Goal: Transaction & Acquisition: Download file/media

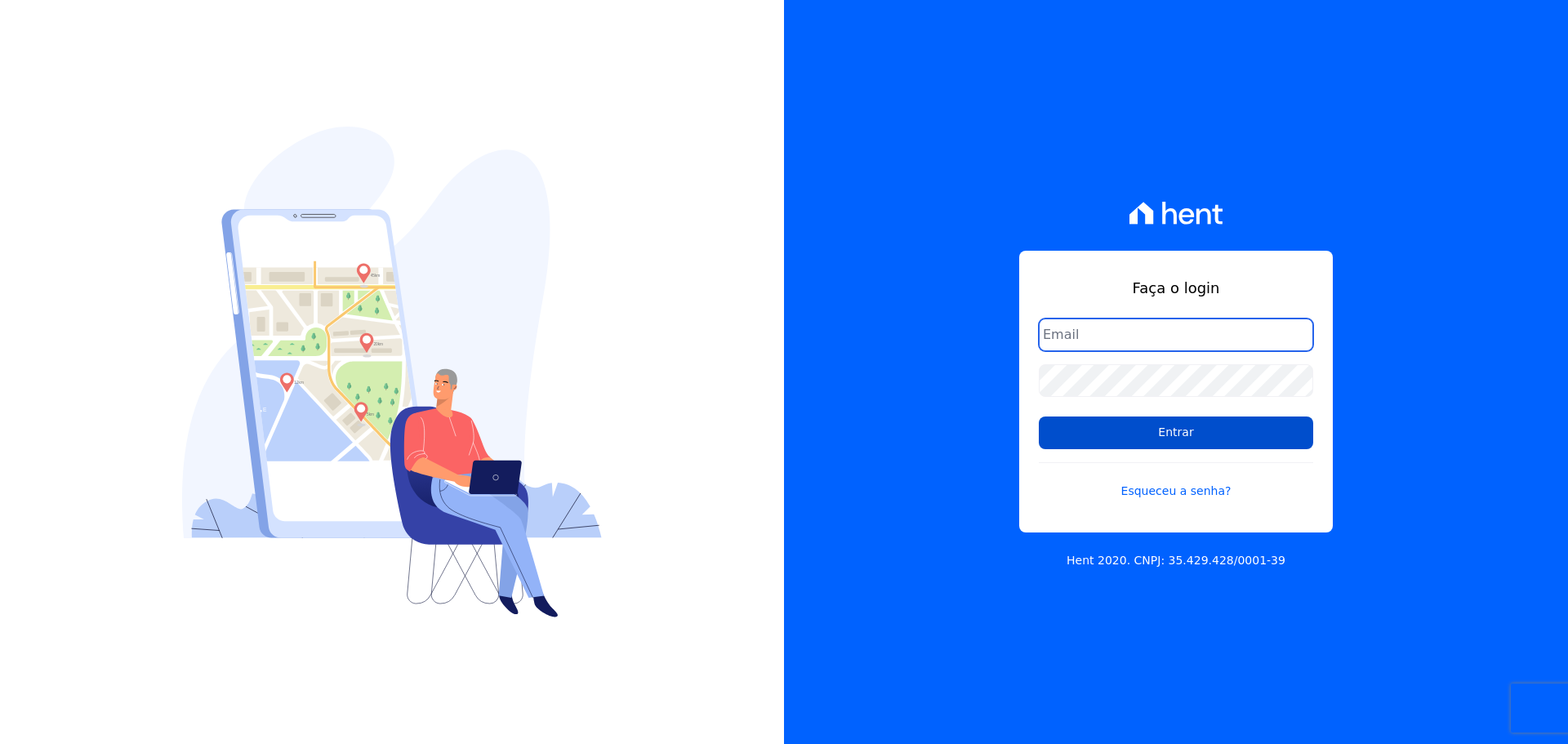
type input "[PERSON_NAME][EMAIL_ADDRESS][DOMAIN_NAME]"
click at [1161, 430] on input "Entrar" at bounding box center [1175, 432] width 274 height 33
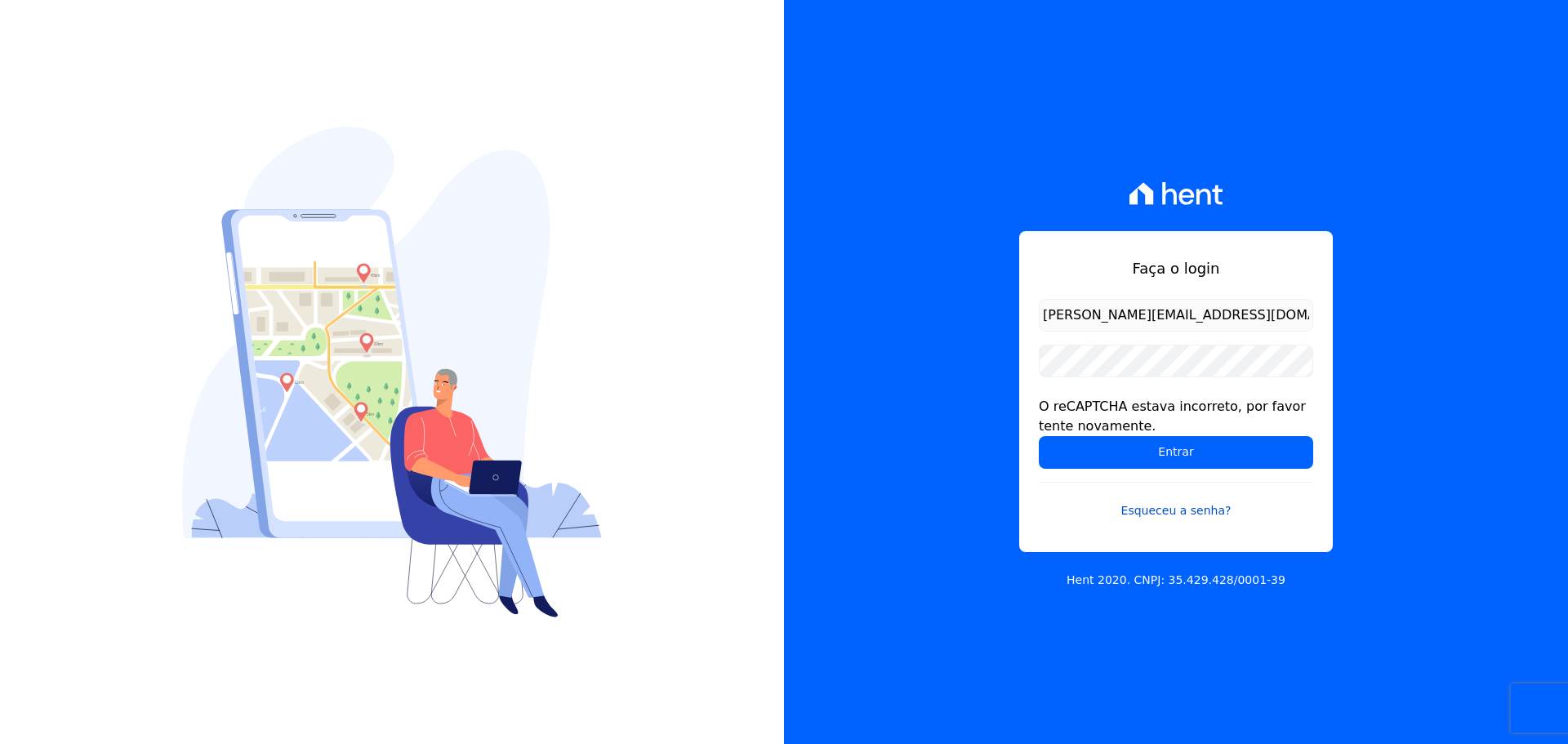
drag, startPoint x: 1176, startPoint y: 434, endPoint x: 1112, endPoint y: 512, distance: 100.9
click at [1173, 442] on form "raquel.pradie@porto5.com.br O reCAPTCHA estava incorreto, por favor tente novam…" at bounding box center [1175, 419] width 274 height 240
drag, startPoint x: 1089, startPoint y: 474, endPoint x: 1074, endPoint y: 499, distance: 29.2
click at [1088, 476] on form "raquel.pradie@porto5.com.br O reCAPTCHA estava incorreto, por favor tente novam…" at bounding box center [1175, 419] width 274 height 240
drag, startPoint x: 1194, startPoint y: 445, endPoint x: 333, endPoint y: 717, distance: 902.9
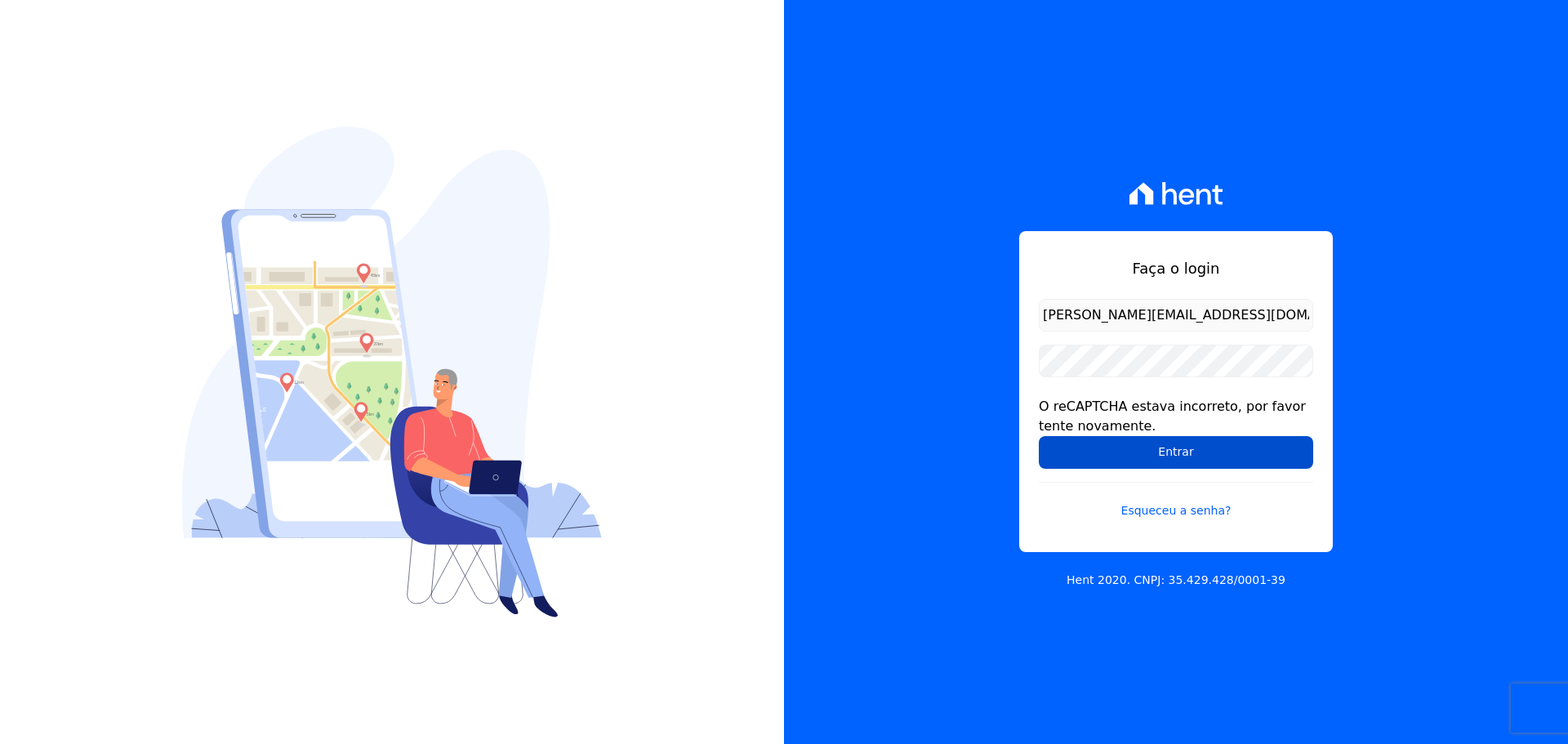
click at [1193, 445] on input "Entrar" at bounding box center [1175, 452] width 274 height 33
click at [1119, 454] on input "Entrar" at bounding box center [1175, 452] width 274 height 33
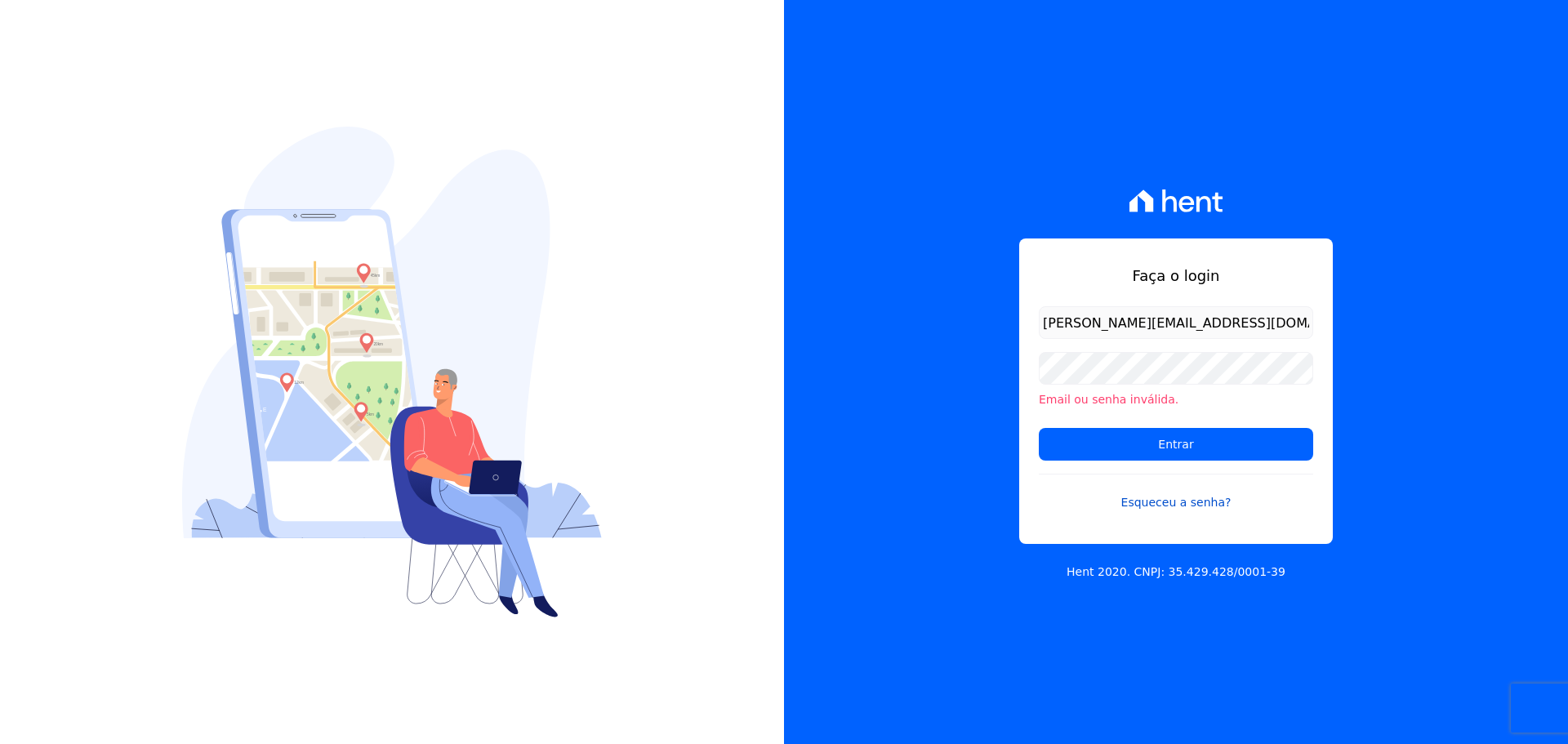
click at [1109, 475] on link "Esqueceu a senha?" at bounding box center [1175, 492] width 274 height 38
click at [1137, 442] on input "Entrar" at bounding box center [1175, 444] width 274 height 33
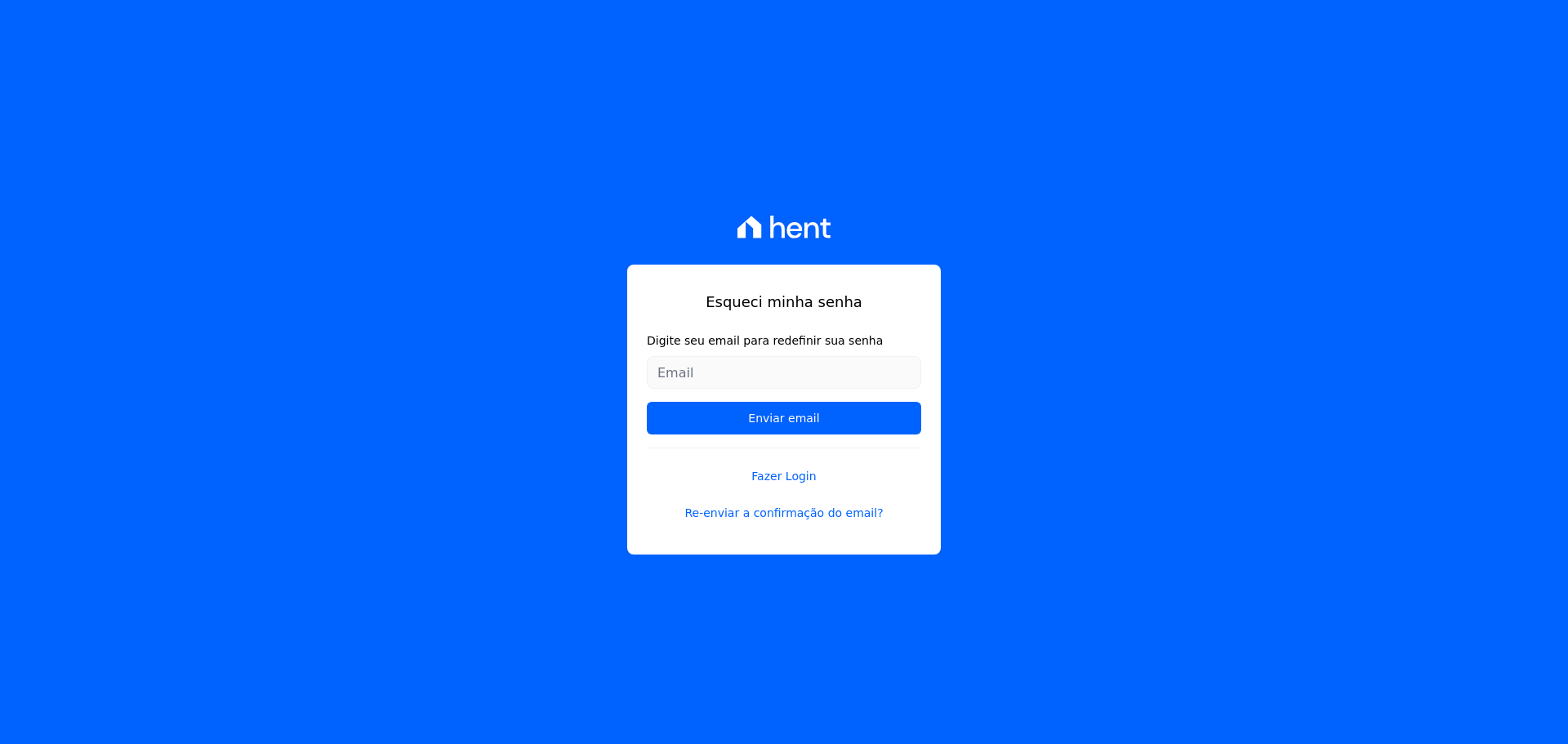
click at [1104, 452] on div "Esqueci minha senha Digite seu email para redefinir sua senha Enviar email Faze…" at bounding box center [784, 372] width 1568 height 744
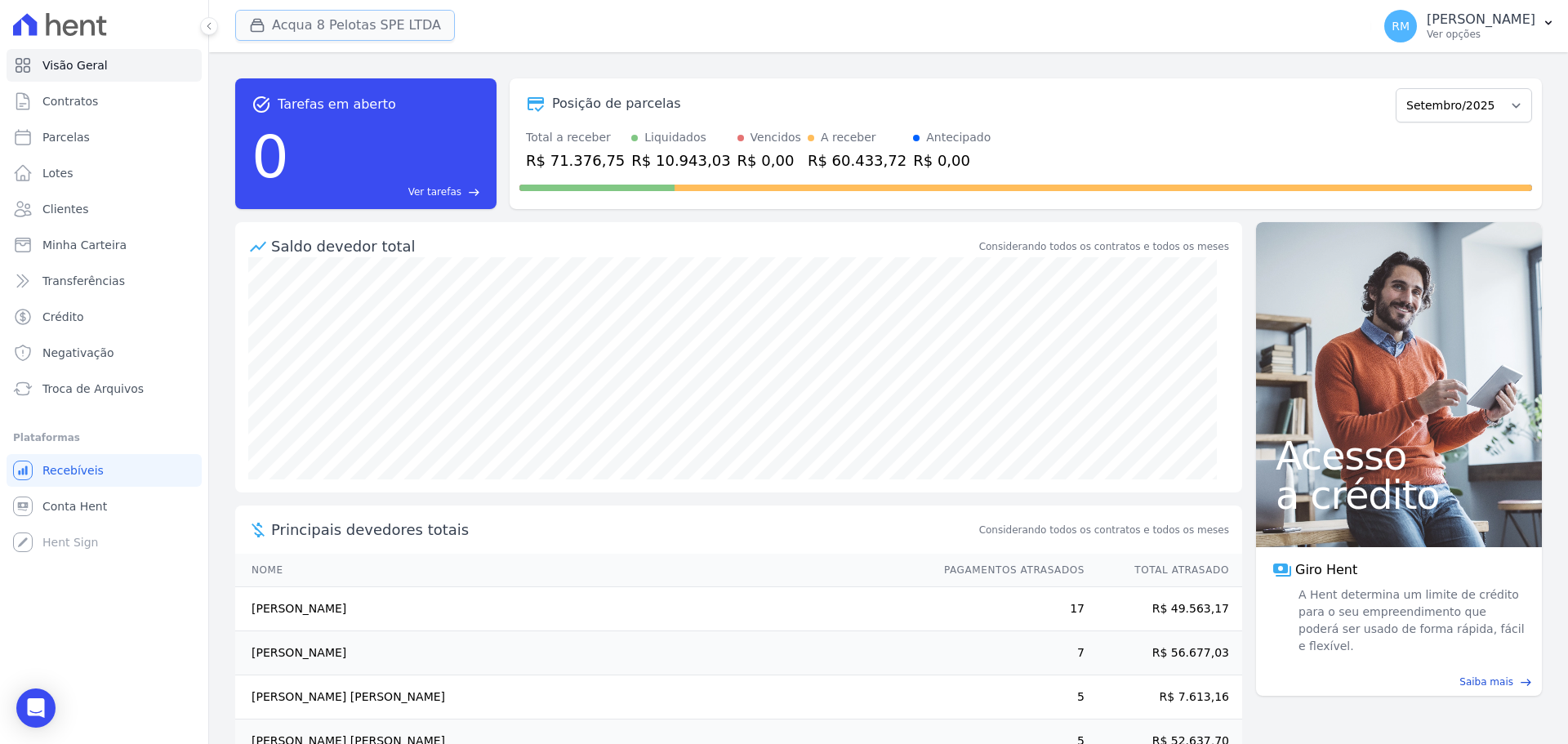
click at [392, 37] on button "Acqua 8 Pelotas SPE LTDA" at bounding box center [345, 25] width 220 height 31
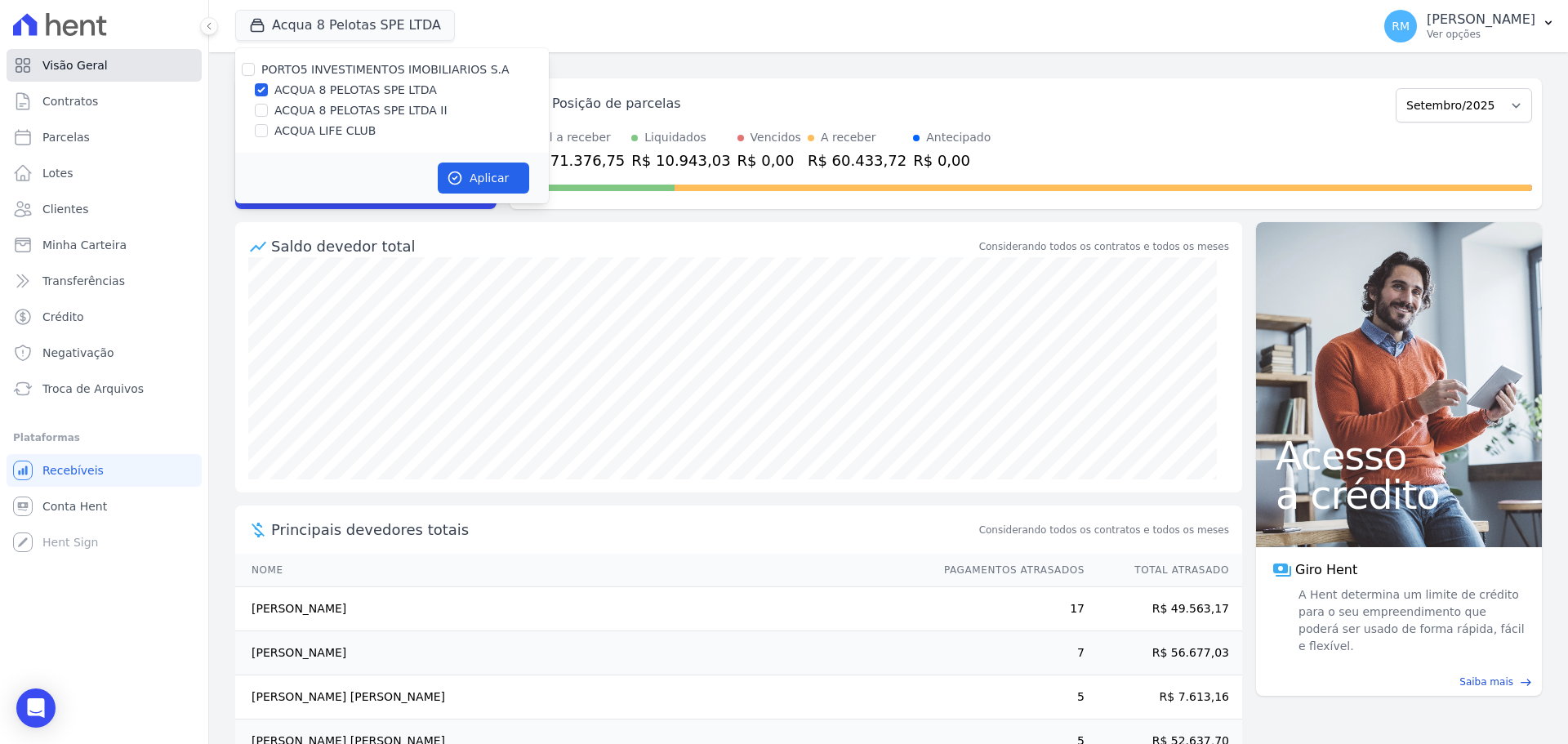
click at [112, 68] on link "Visão Geral" at bounding box center [104, 65] width 195 height 33
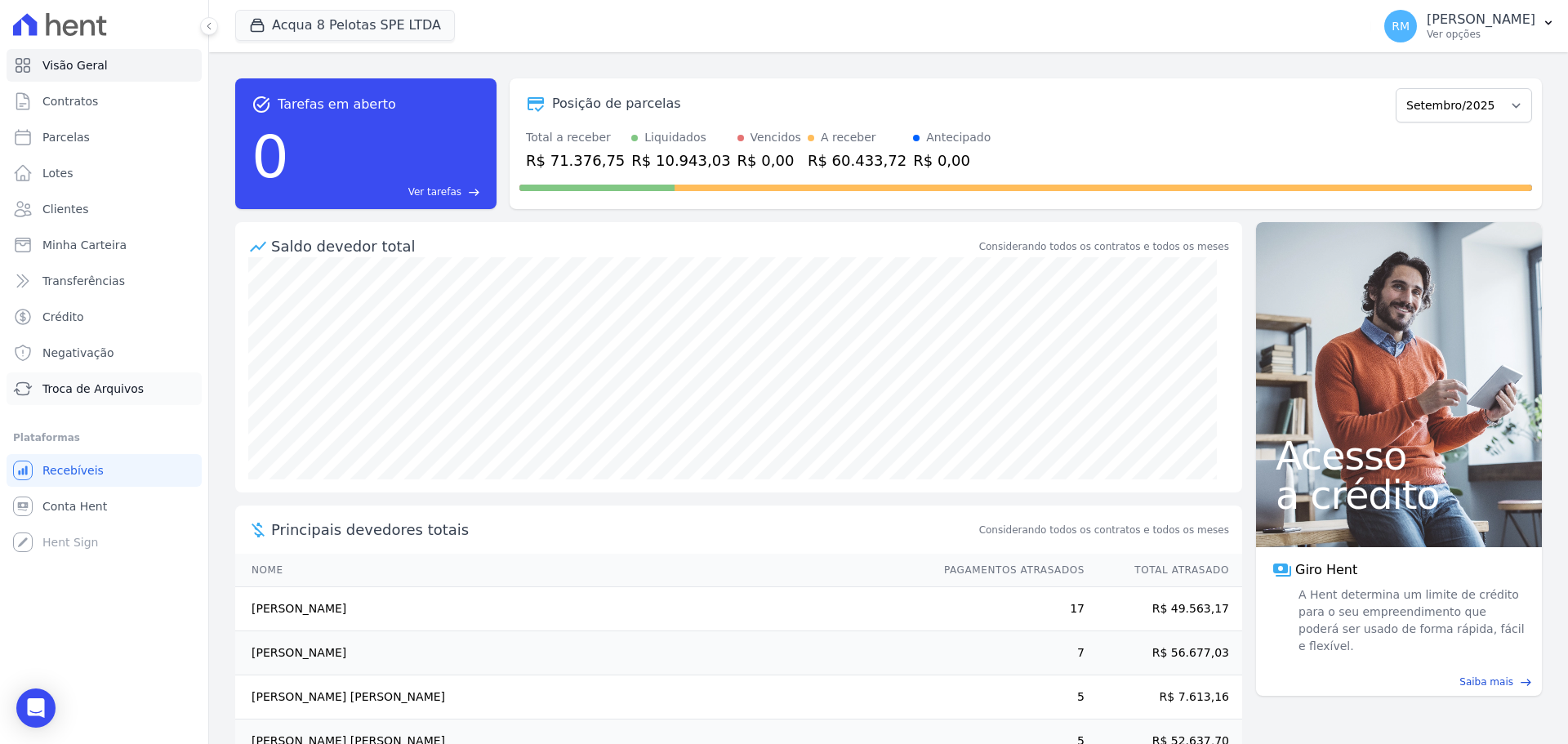
click at [72, 390] on span "Troca de Arquivos" at bounding box center [93, 388] width 102 height 16
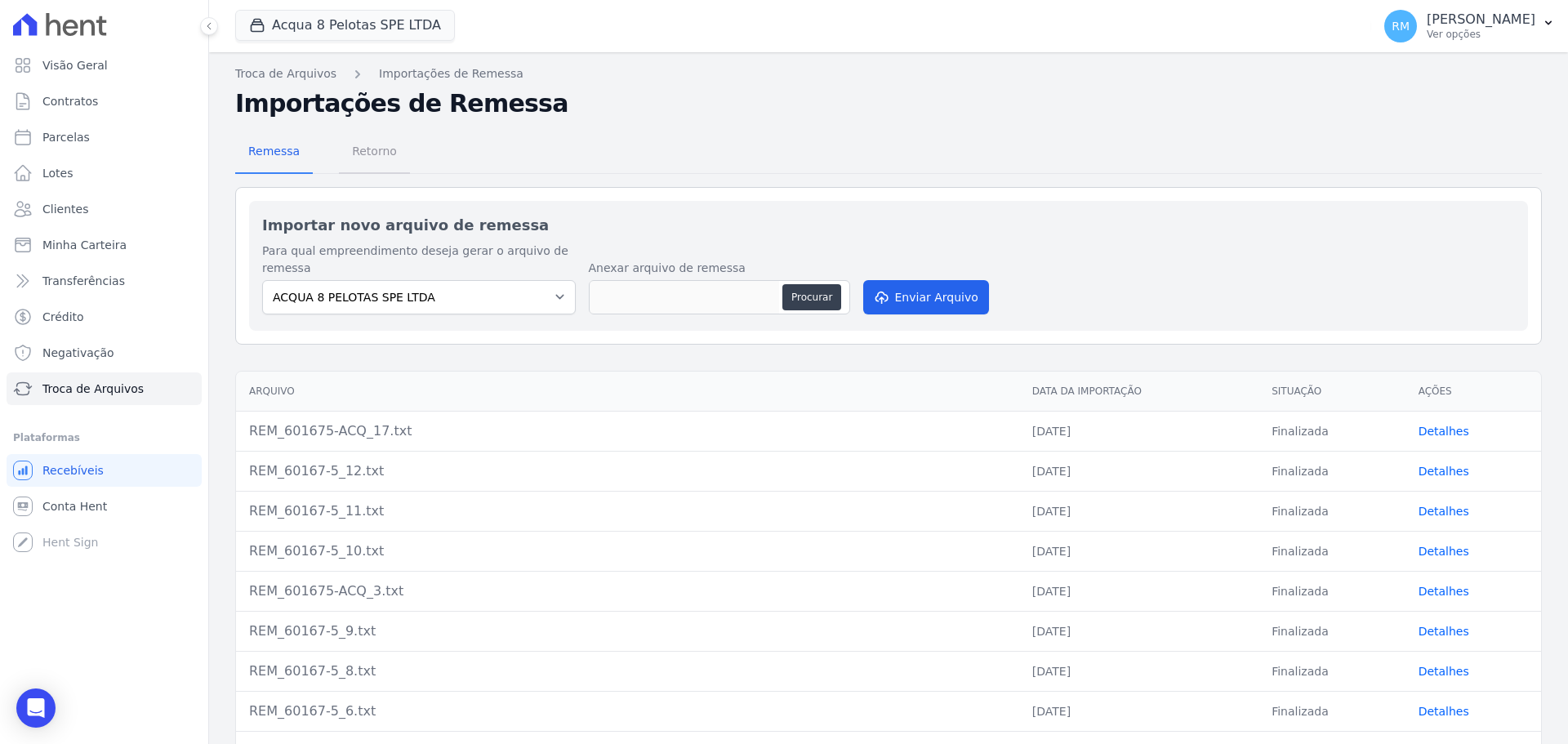
click at [386, 151] on span "Retorno" at bounding box center [374, 151] width 65 height 33
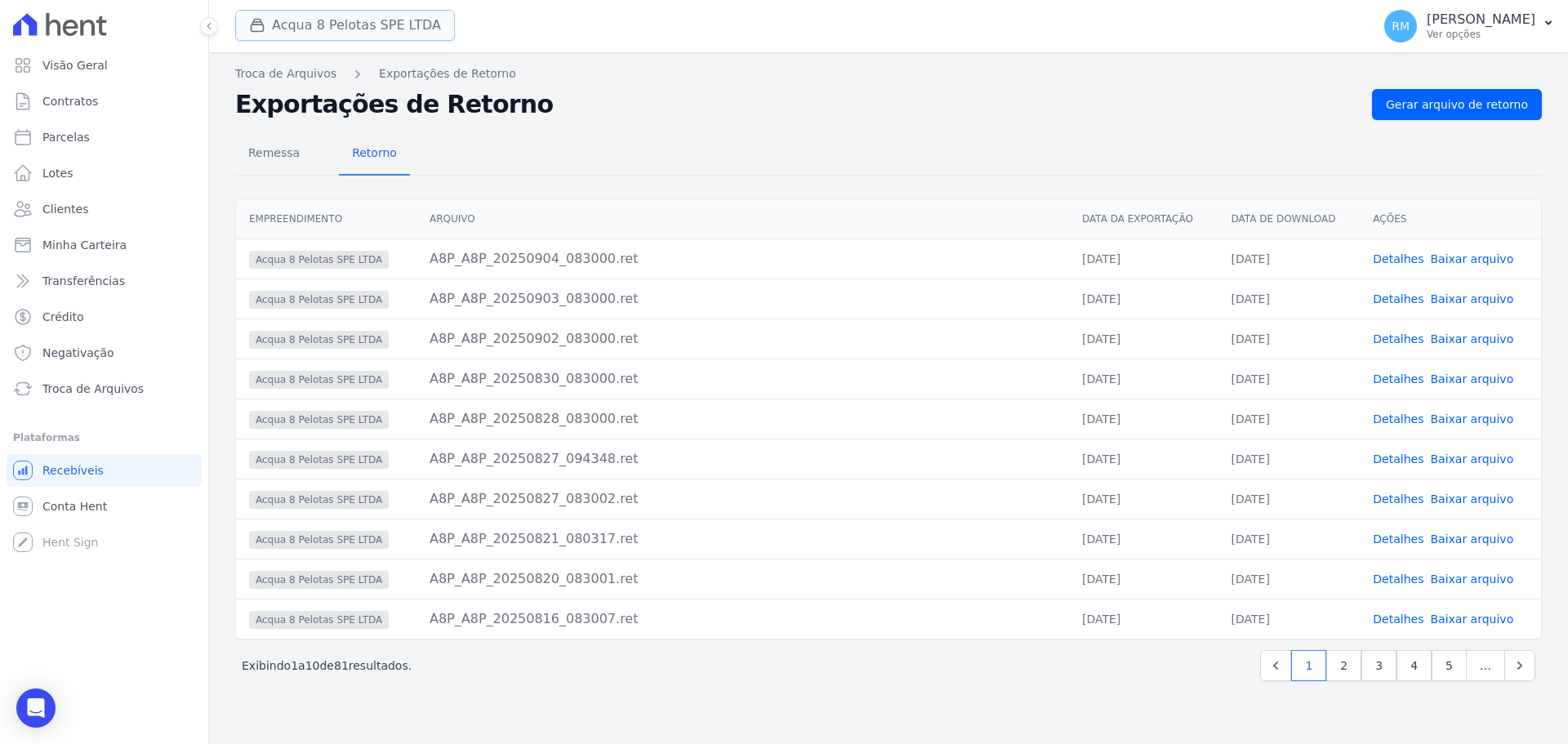
click at [346, 27] on button "Acqua 8 Pelotas SPE LTDA" at bounding box center [345, 25] width 220 height 31
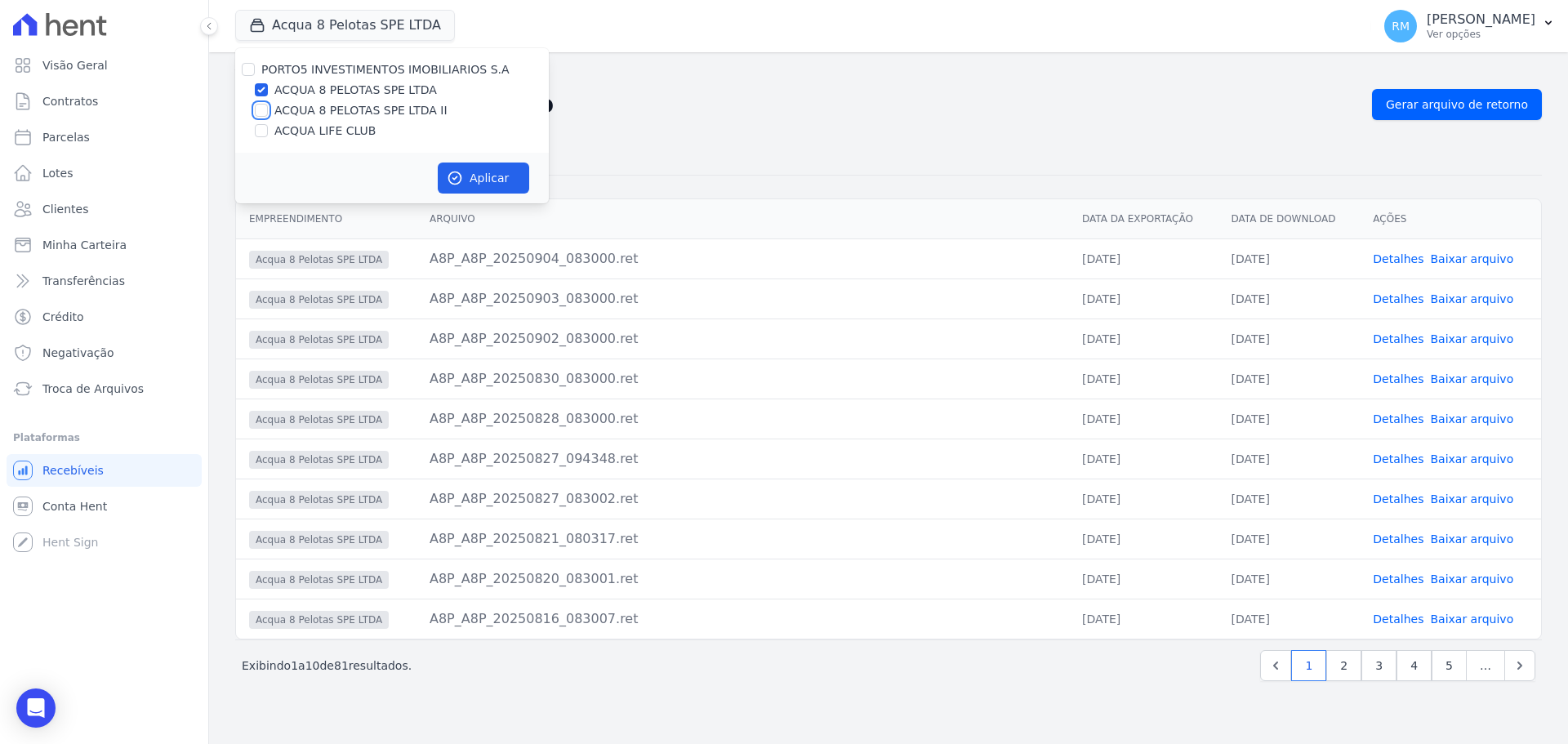
click at [260, 112] on input "ACQUA 8 PELOTAS SPE LTDA II" at bounding box center [262, 111] width 13 height 13
checkbox input "true"
click at [263, 130] on input "ACQUA LIFE CLUB" at bounding box center [262, 131] width 13 height 13
checkbox input "true"
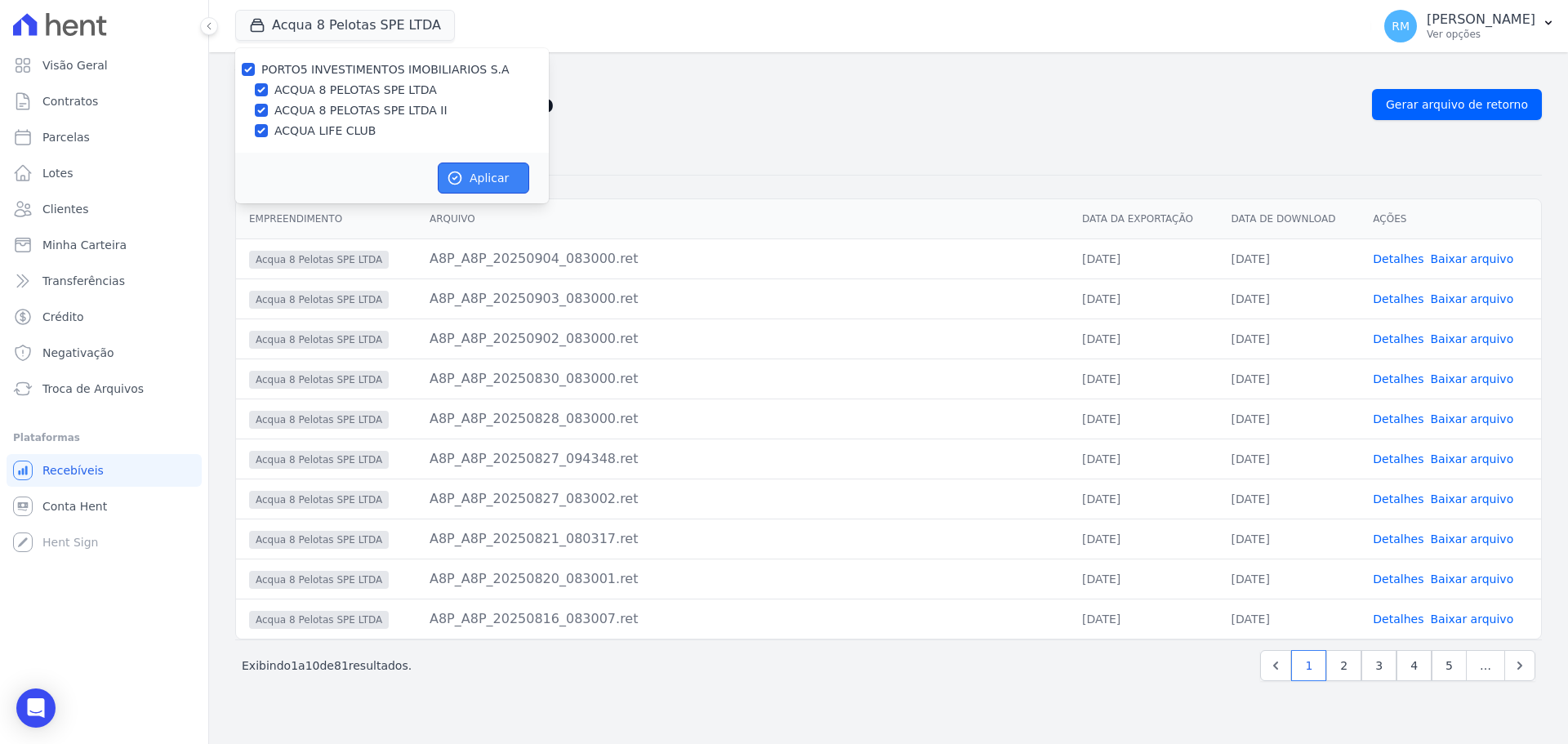
click at [456, 188] on button "Aplicar" at bounding box center [483, 178] width 91 height 31
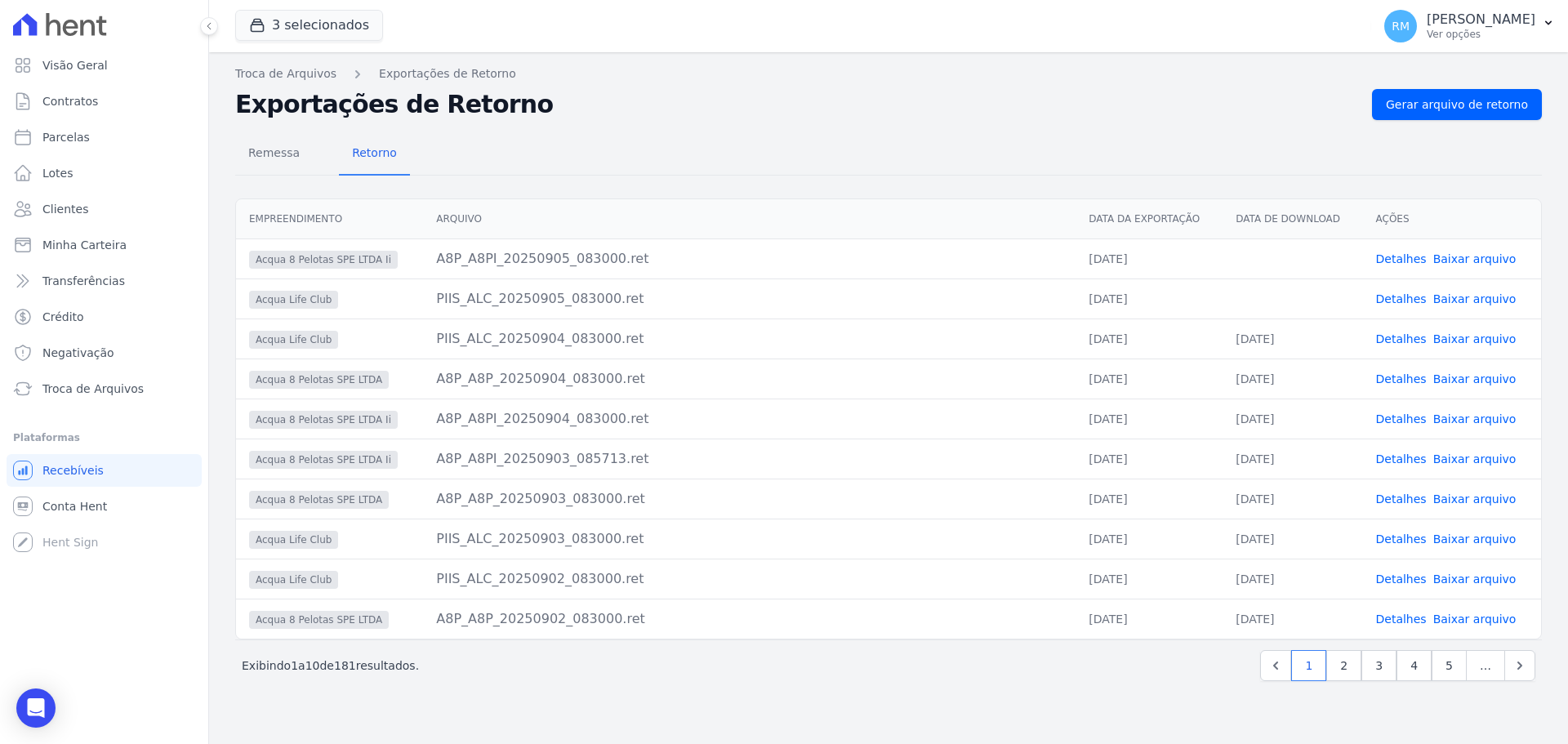
click at [1481, 261] on link "Baixar arquivo" at bounding box center [1474, 259] width 83 height 13
click at [1465, 294] on link "Baixar arquivo" at bounding box center [1474, 299] width 83 height 13
